Goal: Task Accomplishment & Management: Use online tool/utility

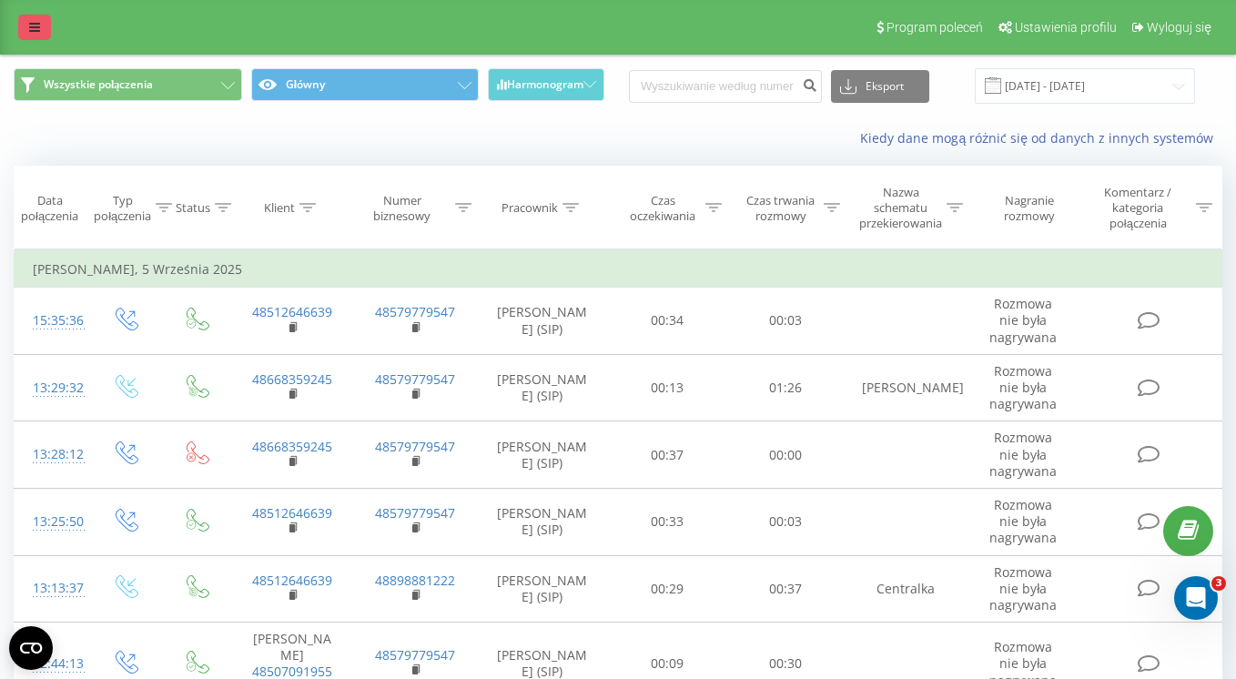
click at [30, 25] on icon at bounding box center [34, 27] width 11 height 13
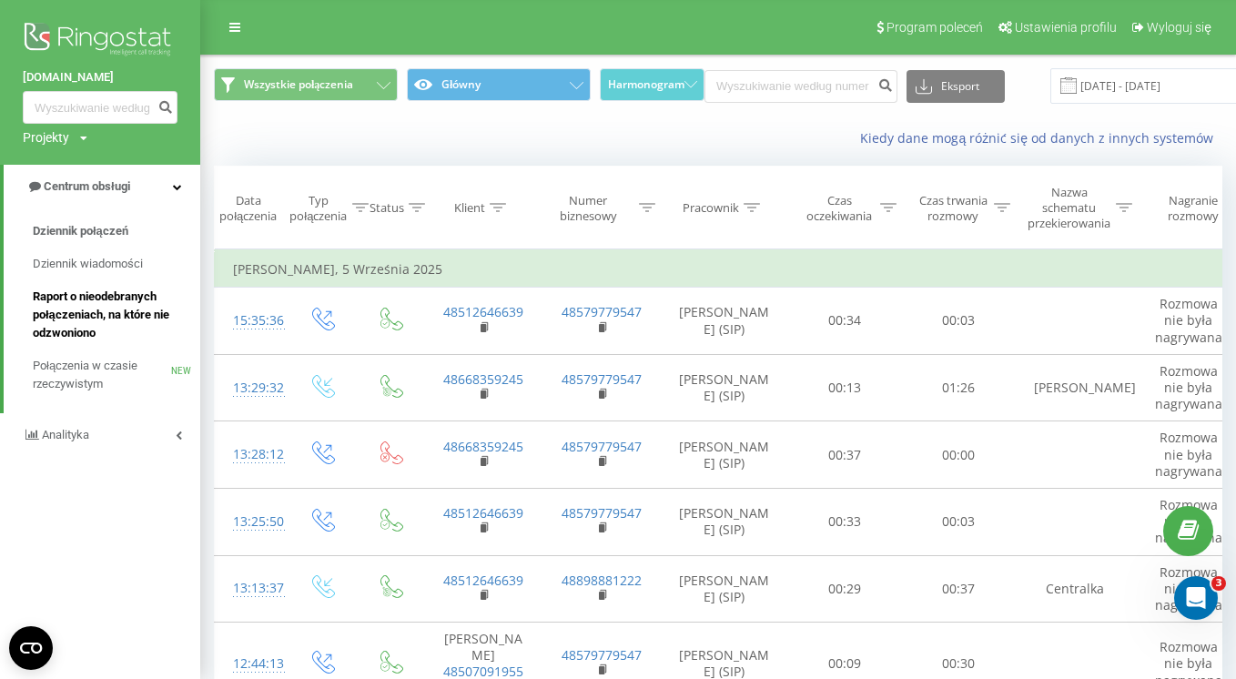
click at [77, 331] on span "Raport o nieodebranych połączeniach, na które nie odzwoniono" at bounding box center [112, 315] width 158 height 55
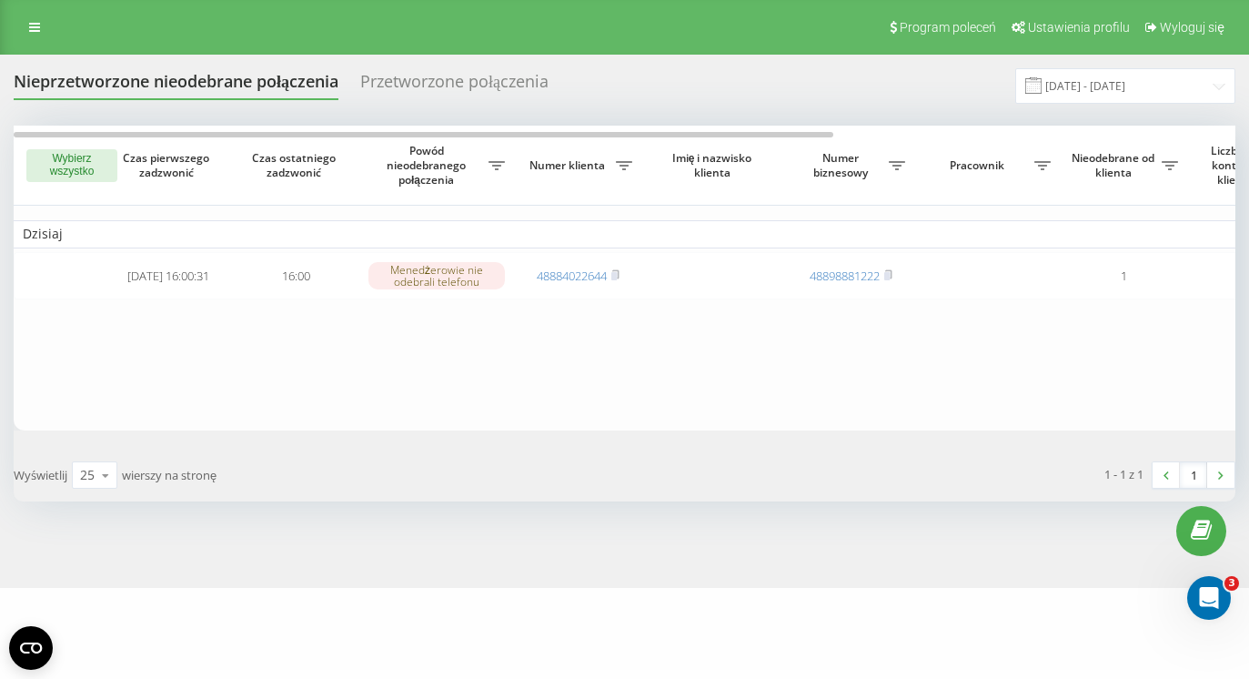
click at [791, 400] on table "Dzisiaj 2025-09-19 16:00:31 16:00 Menedżerowie nie odebrali telefonu 4888402264…" at bounding box center [924, 278] width 1820 height 305
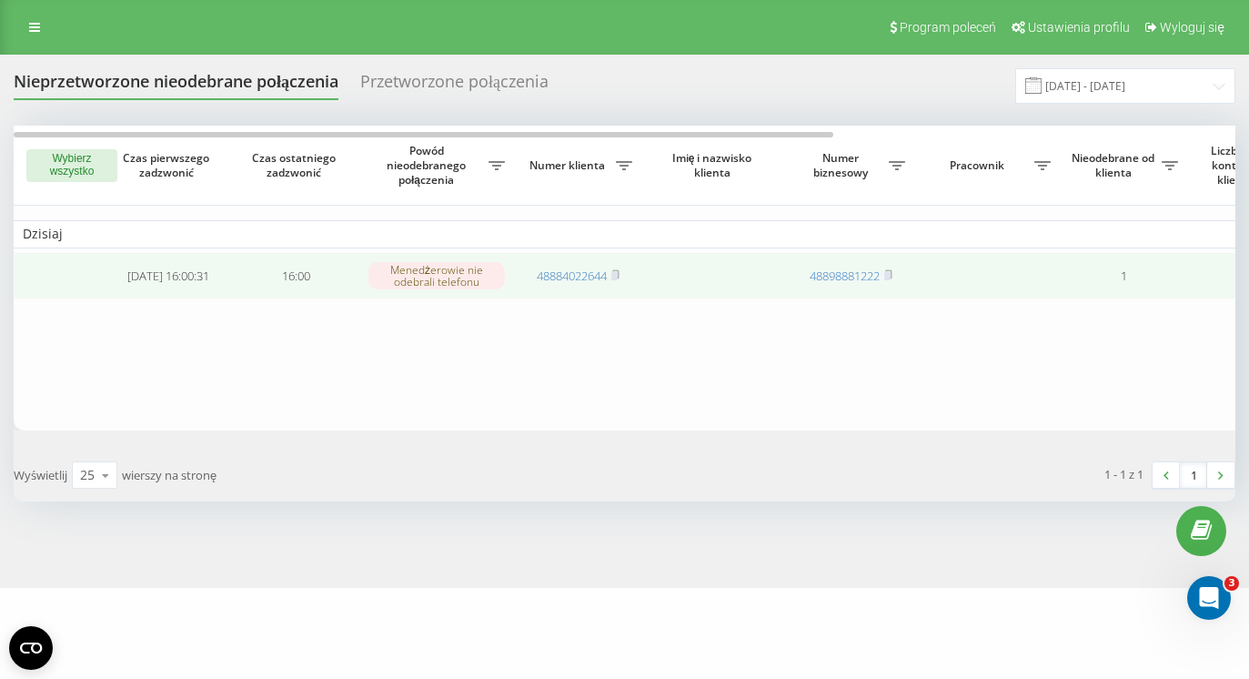
click at [1157, 268] on td "1" at bounding box center [1123, 276] width 127 height 48
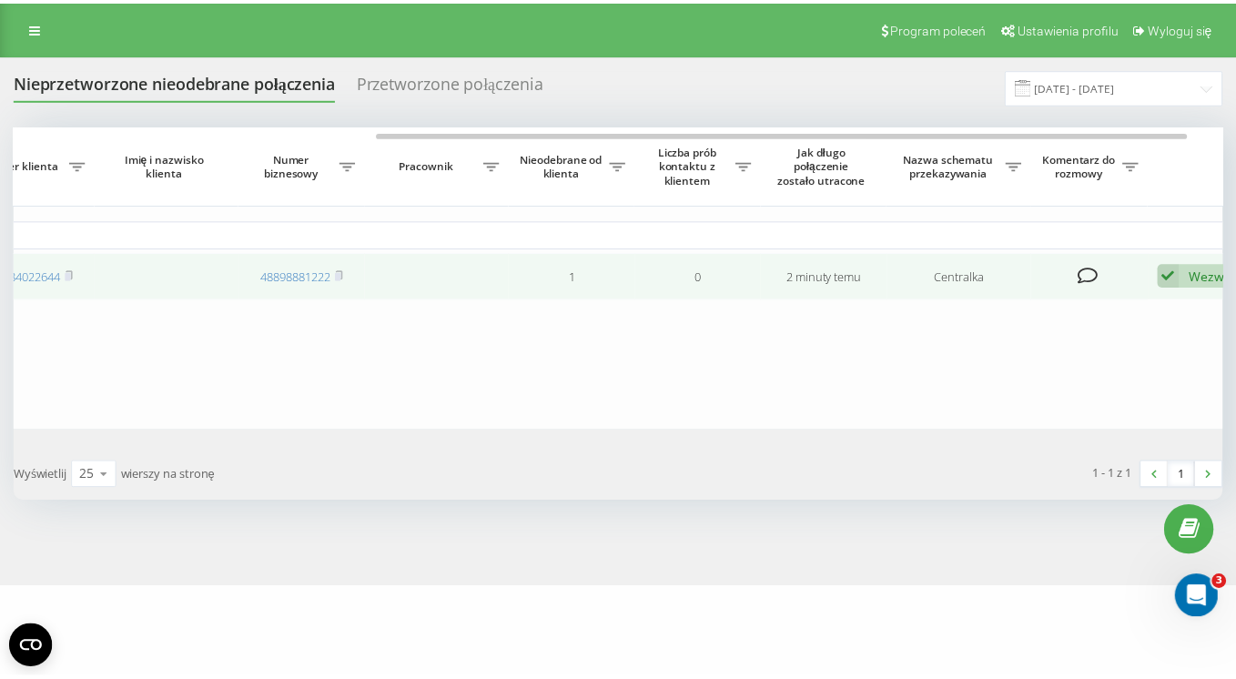
scroll to position [0, 598]
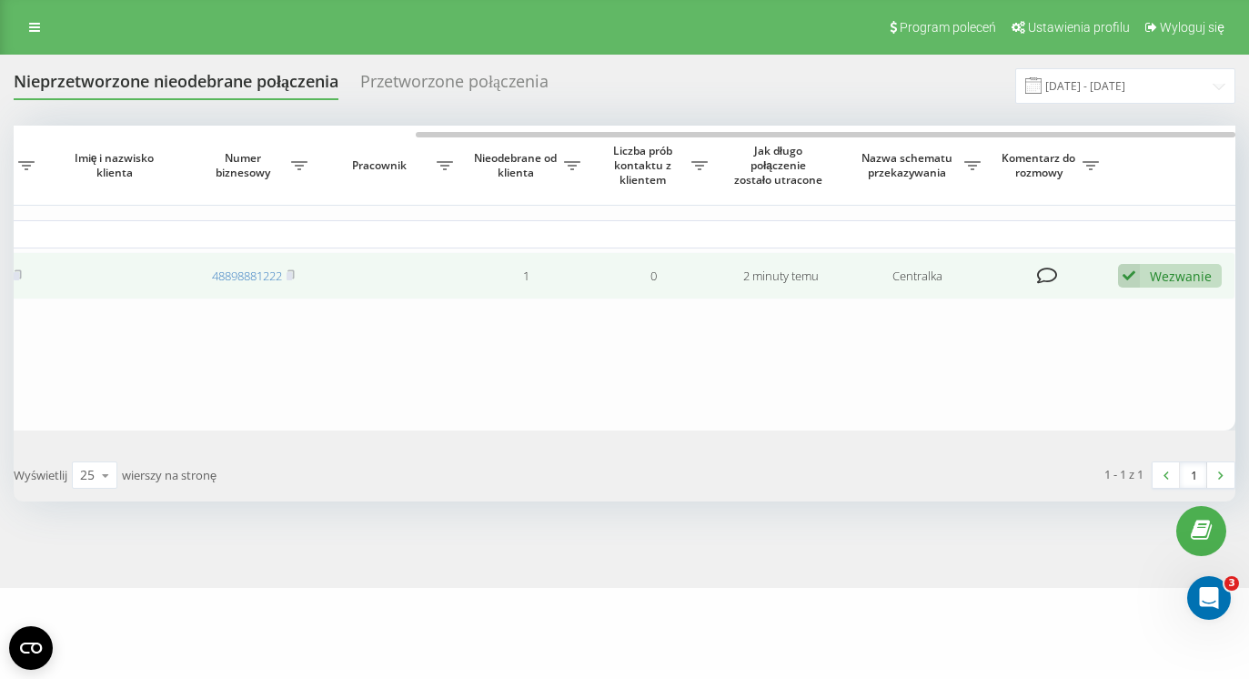
click at [1164, 276] on div "Wezwanie" at bounding box center [1181, 276] width 62 height 17
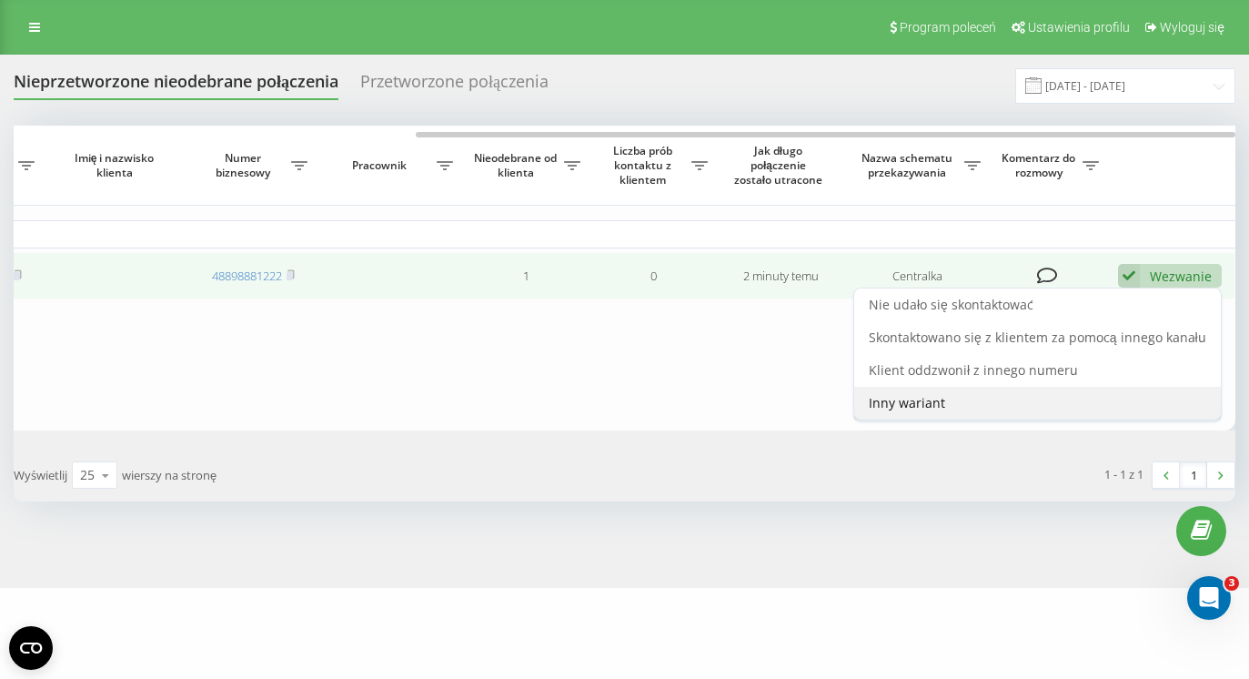
click at [895, 413] on div "Inny wariant" at bounding box center [1037, 403] width 367 height 33
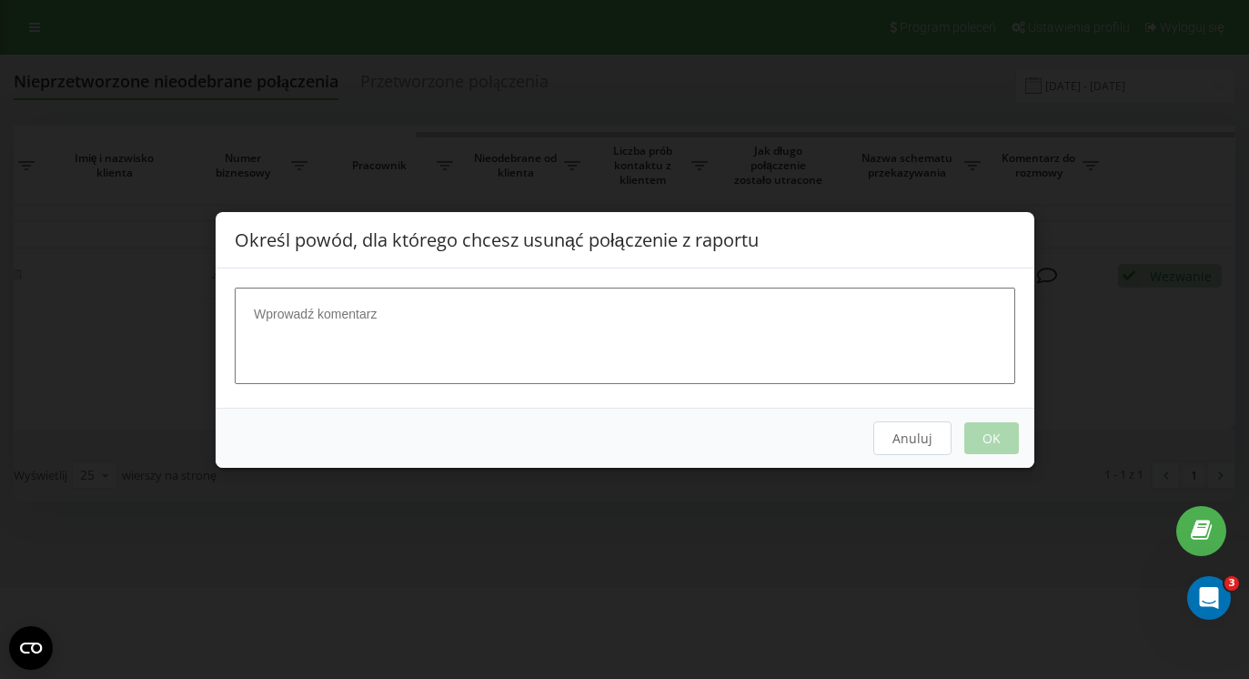
click at [600, 346] on textarea at bounding box center [625, 335] width 781 height 96
type textarea "Nie kontaktujemy się"
click at [987, 439] on button "OK" at bounding box center [991, 437] width 55 height 32
